Goal: Answer question/provide support

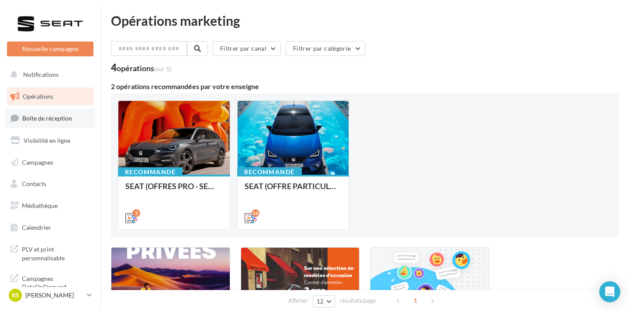
click at [67, 124] on link "Boîte de réception" at bounding box center [50, 118] width 90 height 19
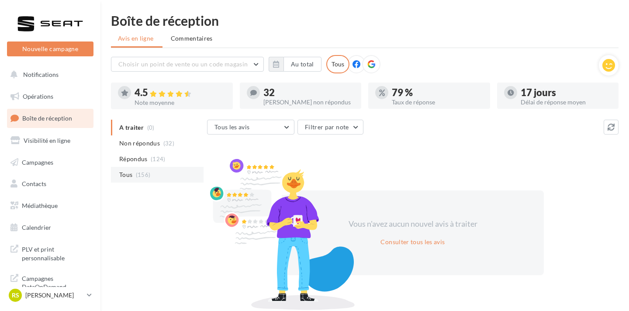
click at [164, 172] on li "Tous (156)" at bounding box center [157, 175] width 93 height 16
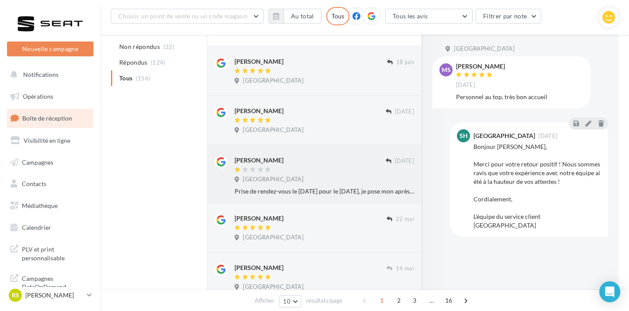
scroll to position [327, 0]
click at [344, 177] on div "Seat Haguenau - CAR Avenue" at bounding box center [323, 180] width 179 height 10
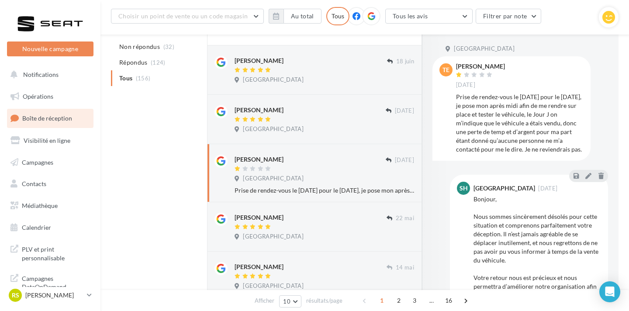
drag, startPoint x: 455, startPoint y: 96, endPoint x: 577, endPoint y: 148, distance: 133.1
click at [577, 148] on div "Prise de rendez-vous le Lundi 25/05/25 pour le 28/05/25, je pose mon après midi…" at bounding box center [519, 123] width 127 height 61
copy div "Prise de rendez-vous le Lundi 25/05/25 pour le 28/05/25, je pose mon après midi…"
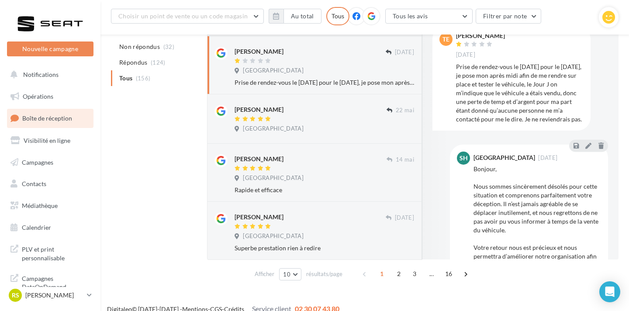
scroll to position [446, 0]
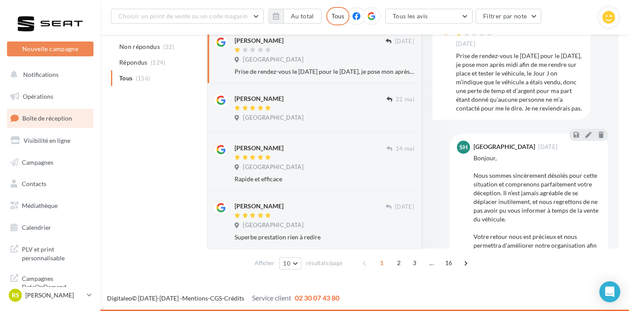
click at [394, 262] on span "2" at bounding box center [399, 263] width 14 height 14
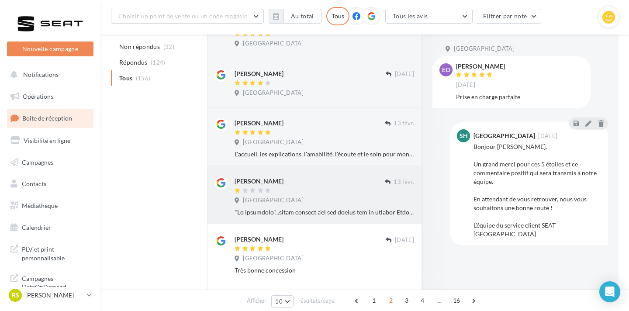
scroll to position [195, 0]
click at [313, 178] on div "Maxime Risch" at bounding box center [309, 180] width 150 height 9
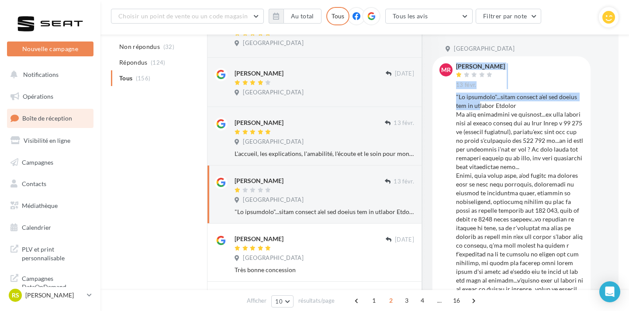
drag, startPoint x: 454, startPoint y: 95, endPoint x: 472, endPoint y: 106, distance: 21.1
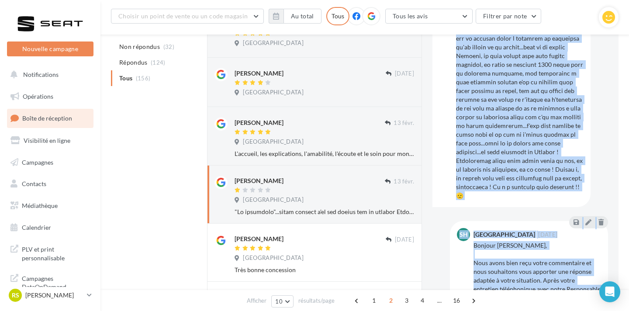
scroll to position [435, 0]
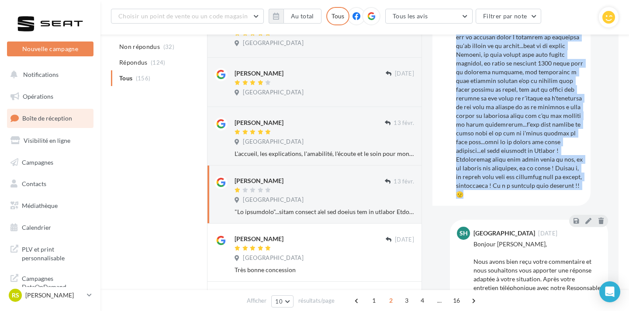
drag, startPoint x: 456, startPoint y: 96, endPoint x: 566, endPoint y: 179, distance: 137.5
copy div ""Un profiteur"...voilà comment j'ai été traité par un dénommé Antonio Je pose r…"
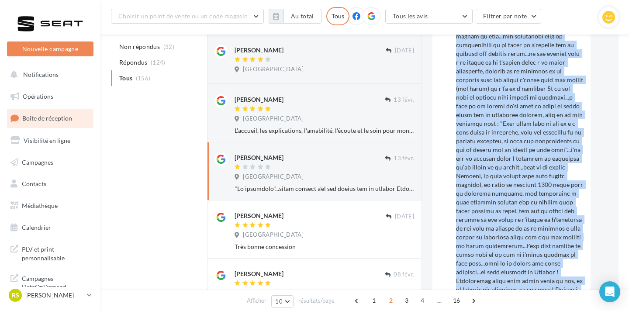
scroll to position [310, 0]
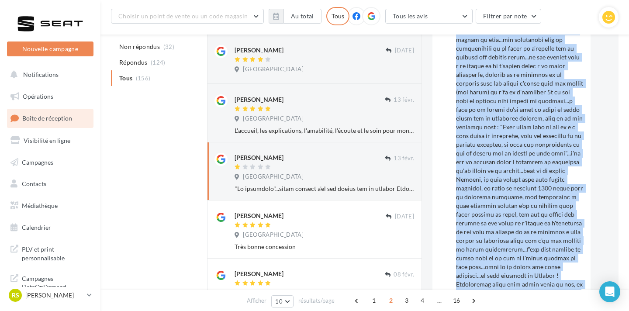
click at [566, 179] on div at bounding box center [519, 52] width 127 height 541
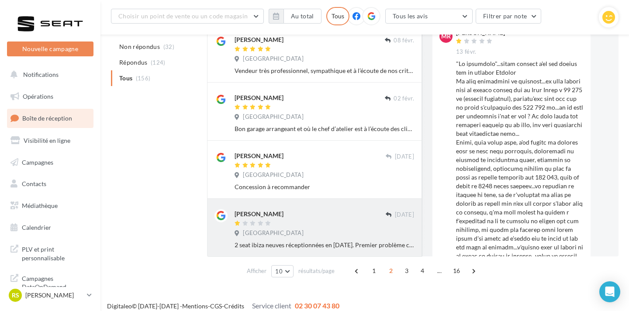
scroll to position [460, 0]
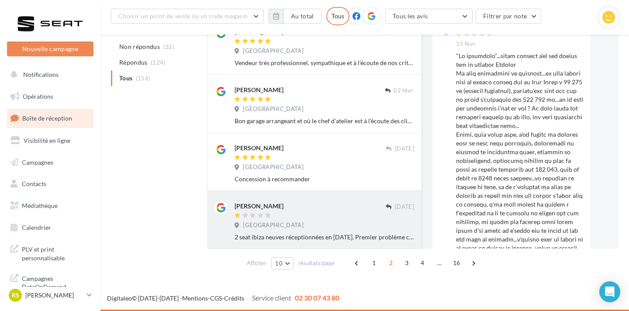
click at [318, 210] on div "Michèle O" at bounding box center [309, 210] width 151 height 18
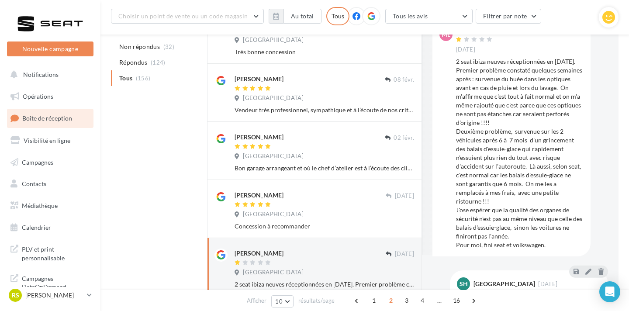
scroll to position [34, 0]
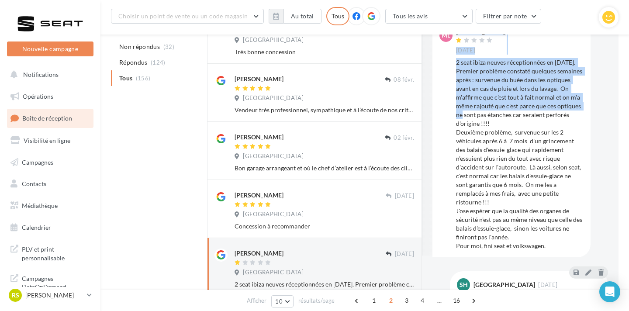
drag, startPoint x: 453, startPoint y: 62, endPoint x: 479, endPoint y: 111, distance: 55.5
click at [479, 111] on div "Ml Michèle O 29/11/2024" at bounding box center [511, 139] width 144 height 221
click at [467, 95] on div "2 seat ibiza neuves réceptionnées en mars 2024. Premier problème constaté quelq…" at bounding box center [519, 154] width 127 height 192
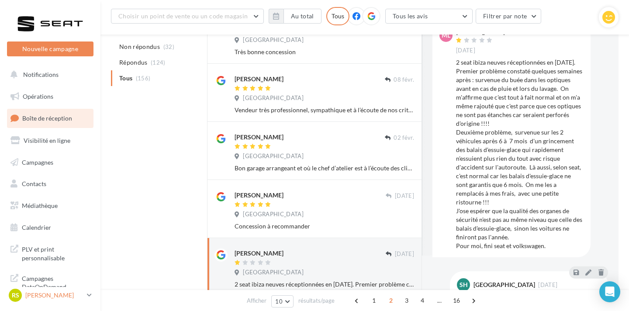
click at [65, 302] on link "RS Romain SIGAUD SEAT-HAGUENAU" at bounding box center [50, 295] width 86 height 17
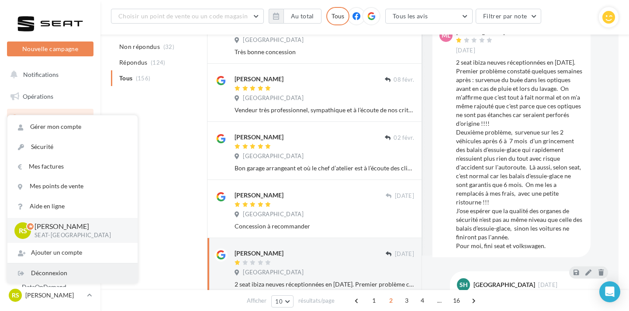
click at [65, 270] on div "Déconnexion" at bounding box center [72, 273] width 130 height 20
